Goal: Information Seeking & Learning: Learn about a topic

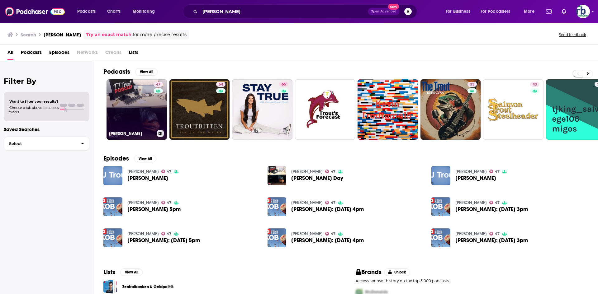
click at [148, 109] on link "47 [PERSON_NAME]" at bounding box center [136, 109] width 60 height 60
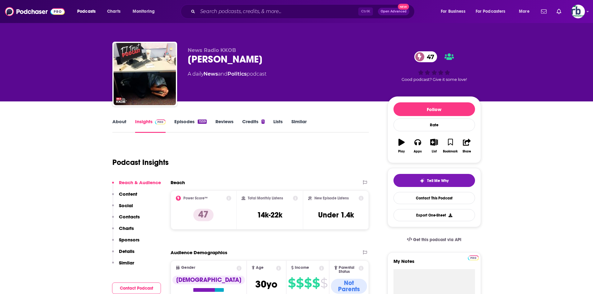
scroll to position [62, 0]
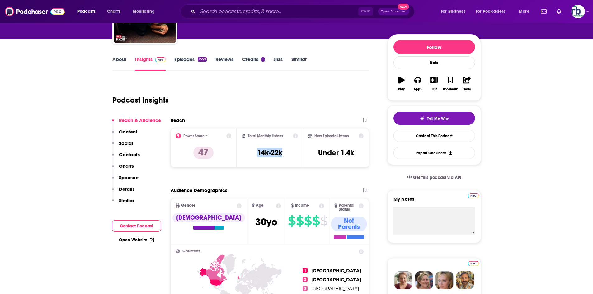
drag, startPoint x: 257, startPoint y: 152, endPoint x: 289, endPoint y: 153, distance: 31.8
click at [289, 153] on div "Total Monthly Listens 14k-22k" at bounding box center [269, 148] width 56 height 29
copy h3 "14k-22k"
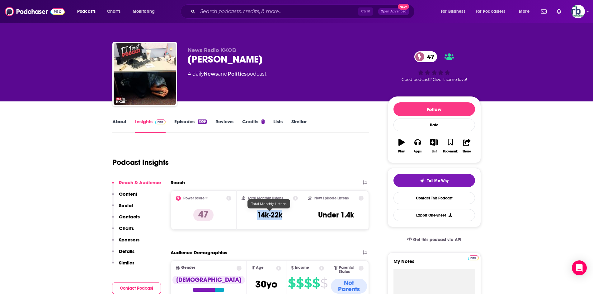
copy h3 "14k-22k"
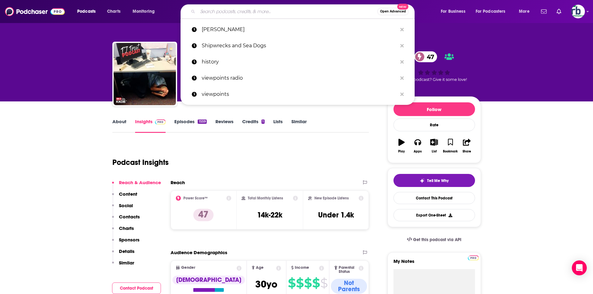
click at [238, 11] on input "Search podcasts, credits, & more..." at bounding box center [288, 12] width 180 height 10
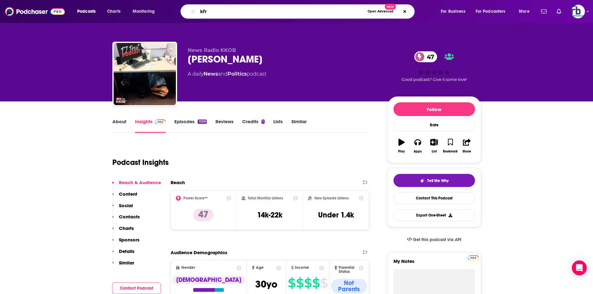
type input "kfrg"
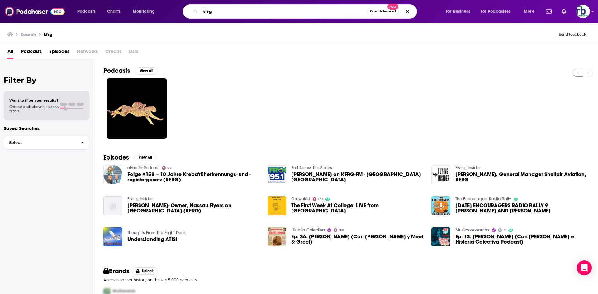
drag, startPoint x: 219, startPoint y: 10, endPoint x: 179, endPoint y: 14, distance: 41.0
click at [180, 15] on div "kfrg Open Advanced New" at bounding box center [306, 11] width 266 height 14
type input "going north"
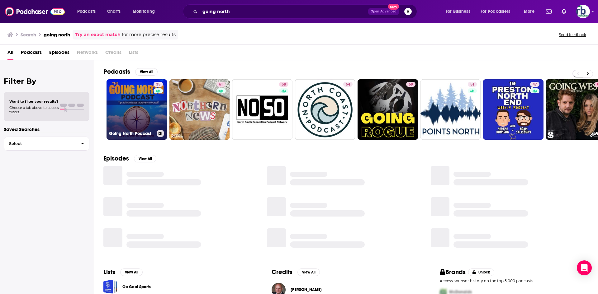
click at [144, 117] on link "35 Going North Podcast" at bounding box center [136, 109] width 60 height 60
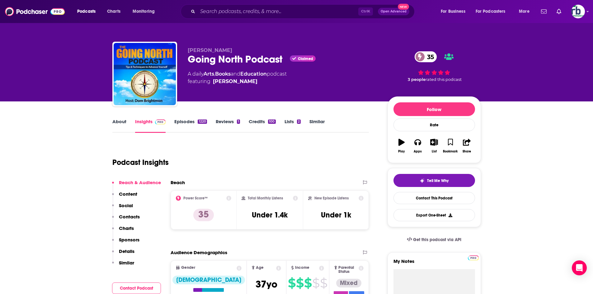
scroll to position [124, 0]
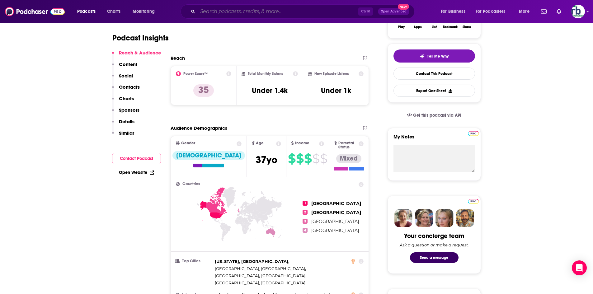
click at [234, 11] on input "Search podcasts, credits, & more..." at bounding box center [278, 12] width 161 height 10
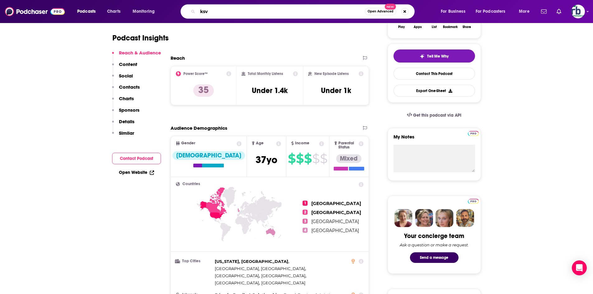
type input "ksvy"
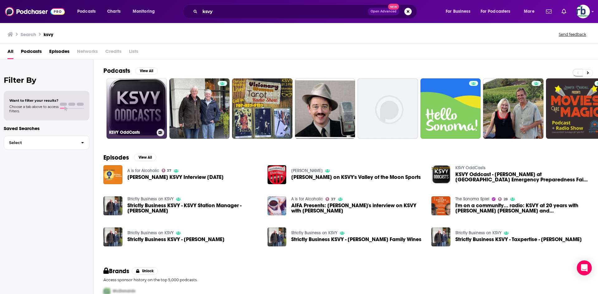
click at [147, 95] on link "KSVY OddCasts" at bounding box center [136, 108] width 60 height 60
